Goal: Find specific page/section: Find specific page/section

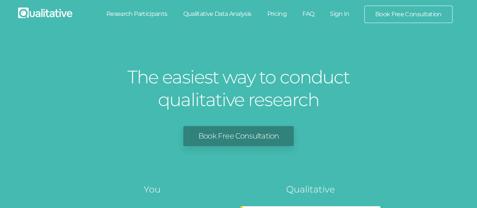
click at [337, 14] on link "Sign In" at bounding box center [339, 14] width 35 height 17
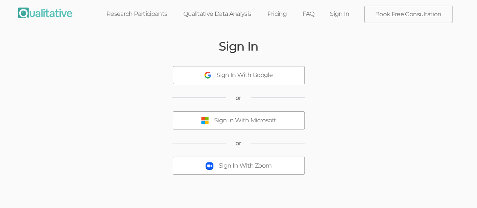
click at [217, 119] on div "Sign In With Microsoft" at bounding box center [245, 120] width 62 height 9
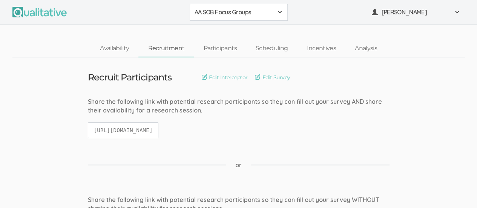
click at [281, 15] on div "AA SOB Focus Groups" at bounding box center [239, 12] width 88 height 9
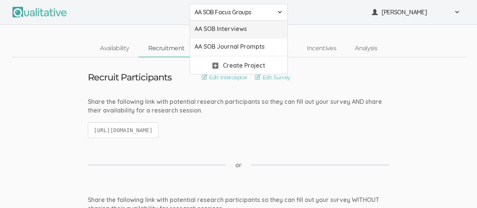
click at [269, 29] on span "AA SOB Interviews" at bounding box center [239, 29] width 88 height 9
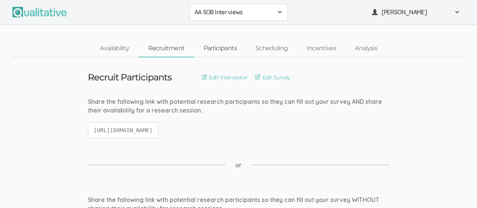
click at [224, 44] on link "Participants" at bounding box center [220, 48] width 52 height 16
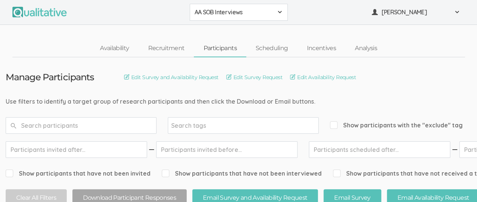
click at [277, 13] on span at bounding box center [280, 12] width 6 height 6
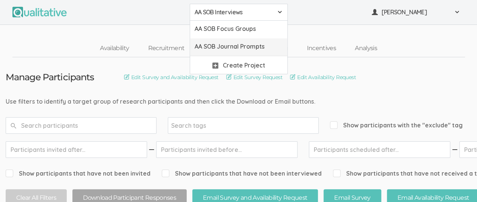
click at [263, 44] on span "AA SOB Journal Prompts" at bounding box center [239, 46] width 88 height 9
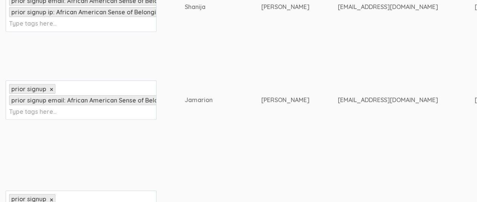
scroll to position [599, 0]
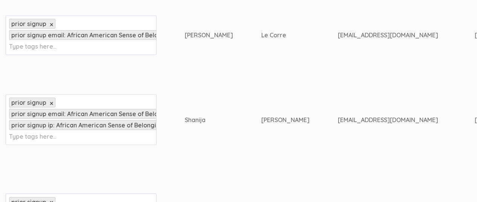
drag, startPoint x: 185, startPoint y: 89, endPoint x: 214, endPoint y: 92, distance: 28.8
click at [214, 115] on div "Shanija" at bounding box center [209, 119] width 48 height 9
copy div "Shanija"
drag, startPoint x: 247, startPoint y: 91, endPoint x: 267, endPoint y: 92, distance: 20.8
click at [267, 115] on div "[PERSON_NAME]" at bounding box center [285, 119] width 48 height 9
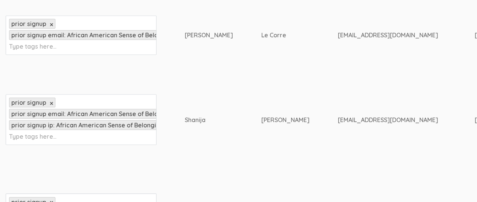
copy div "[PERSON_NAME]"
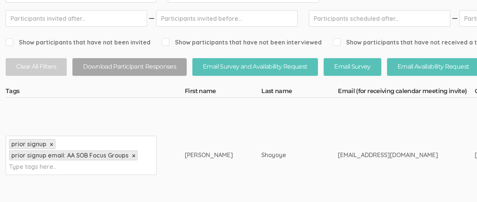
scroll to position [0, 0]
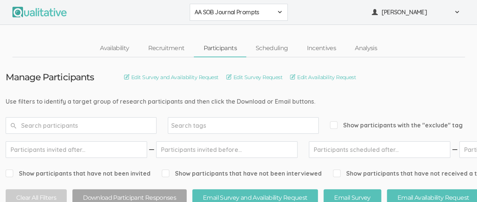
click at [278, 12] on span at bounding box center [280, 12] width 6 height 6
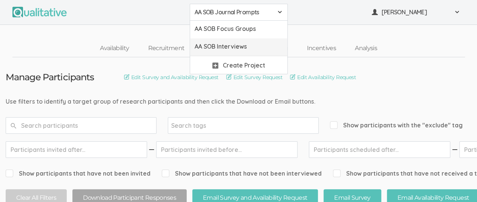
click at [259, 47] on span "AA SOB Interviews" at bounding box center [239, 46] width 88 height 9
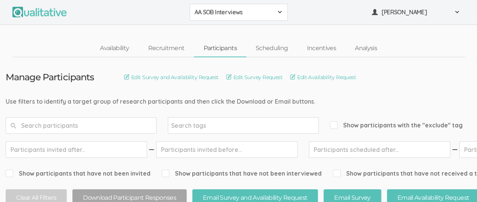
click at [270, 11] on span "AA SOB Interviews" at bounding box center [234, 12] width 78 height 9
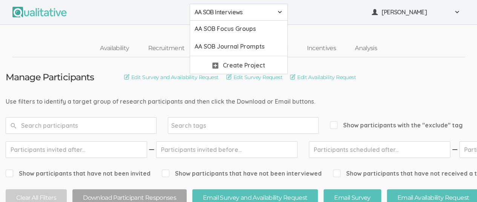
click at [118, 17] on ul "AA SOB Interviews AA SOB Focus Groups AA SOB Interviews AA SOB Journal Prompts …" at bounding box center [238, 12] width 452 height 17
